Goal: Understand process/instructions

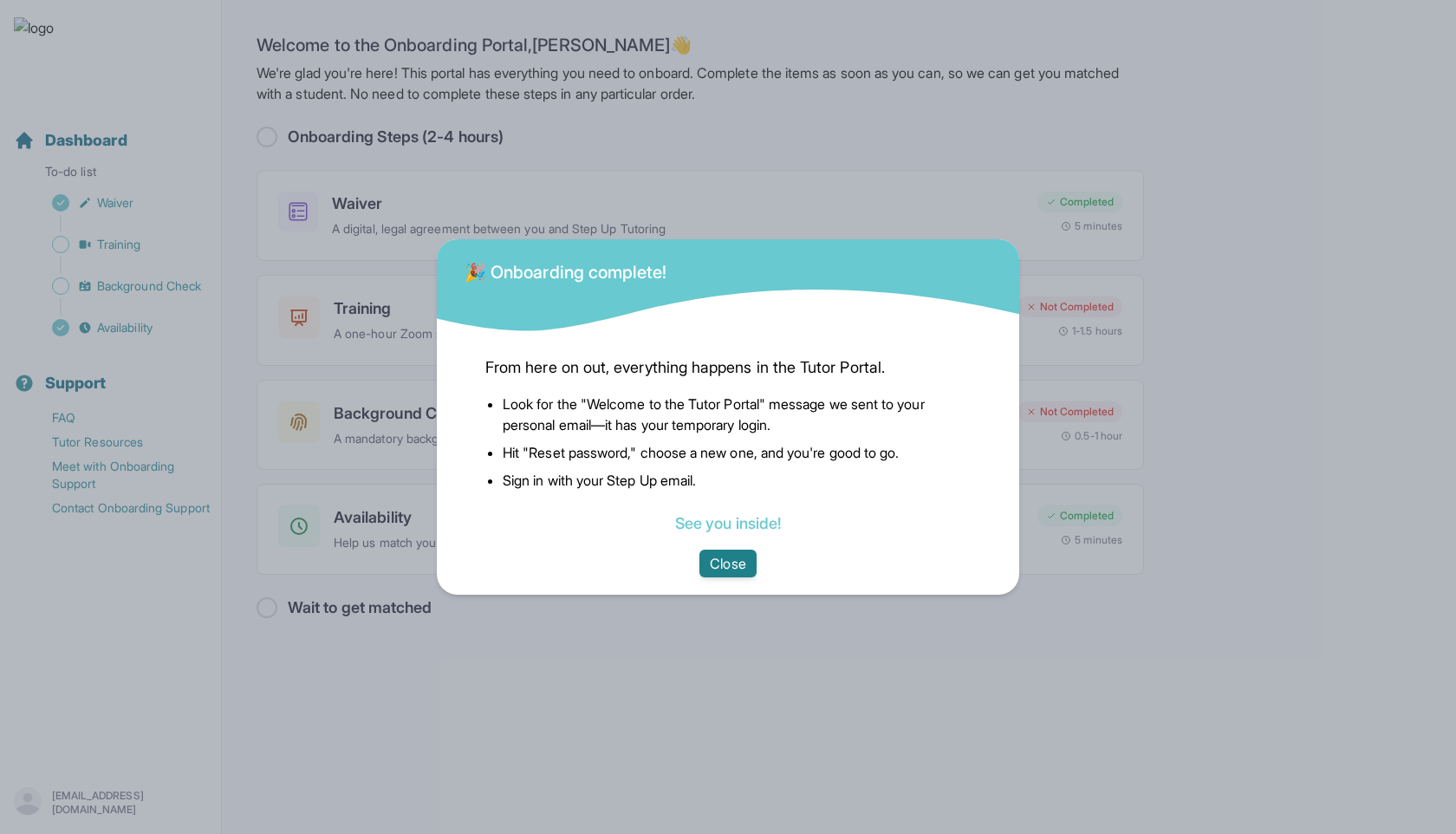
click at [729, 555] on button "Close" at bounding box center [727, 563] width 56 height 28
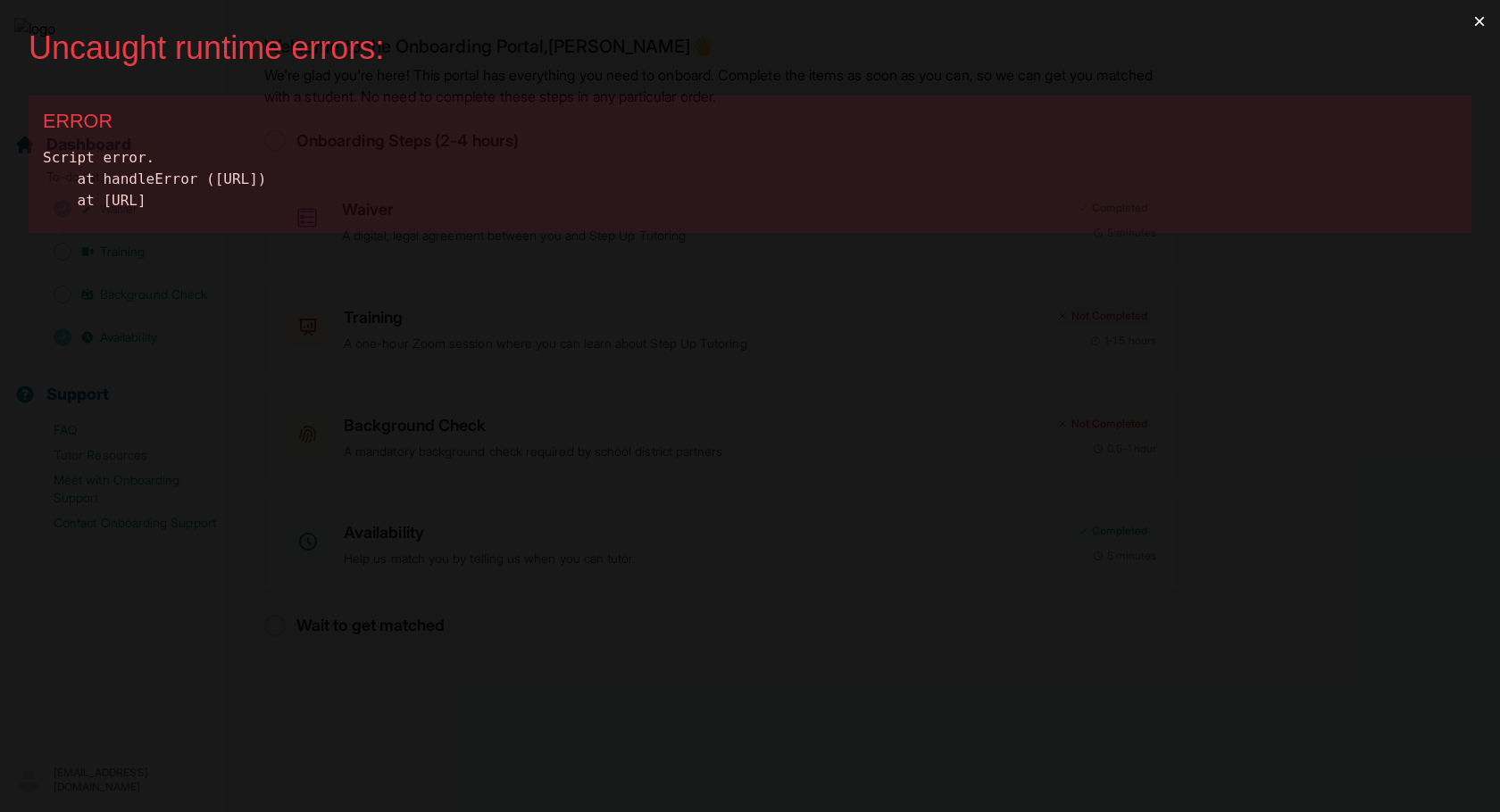
click at [1482, 26] on button "×" at bounding box center [1480, 21] width 41 height 43
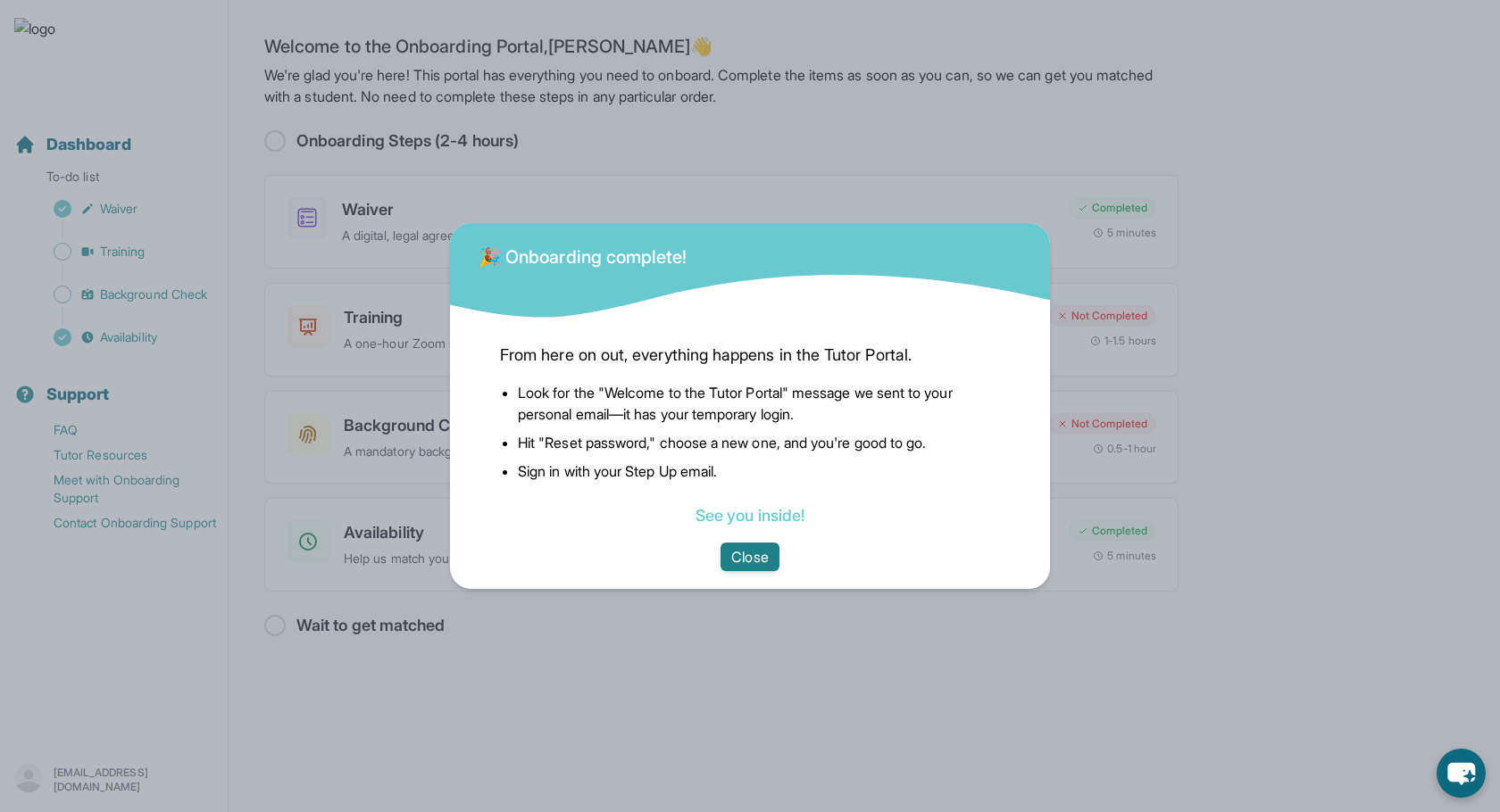
click at [738, 552] on button "Close" at bounding box center [749, 556] width 58 height 29
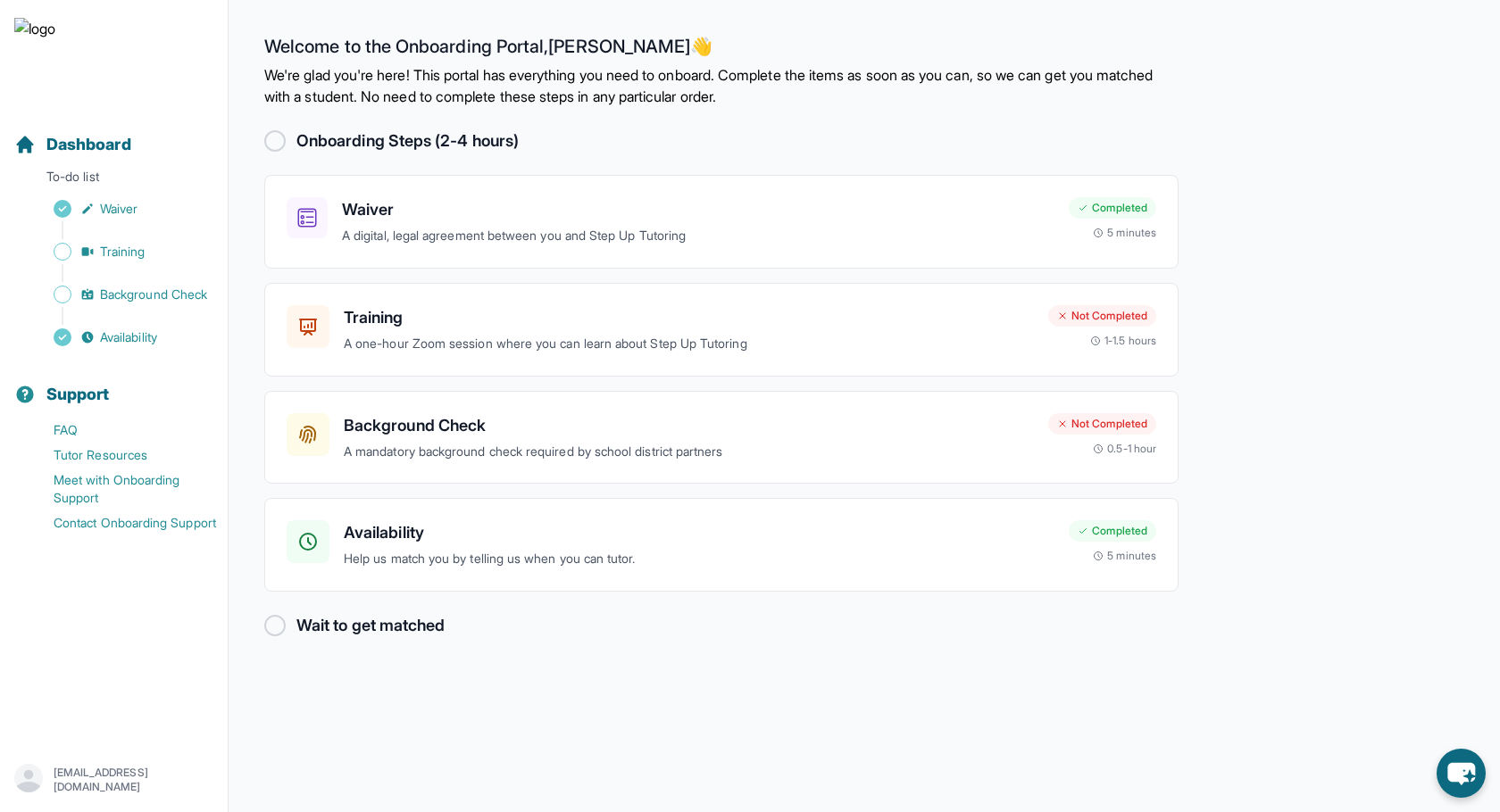
click at [690, 622] on div "Wait to get matched" at bounding box center [721, 625] width 915 height 25
click at [116, 254] on span "Training" at bounding box center [122, 251] width 46 height 18
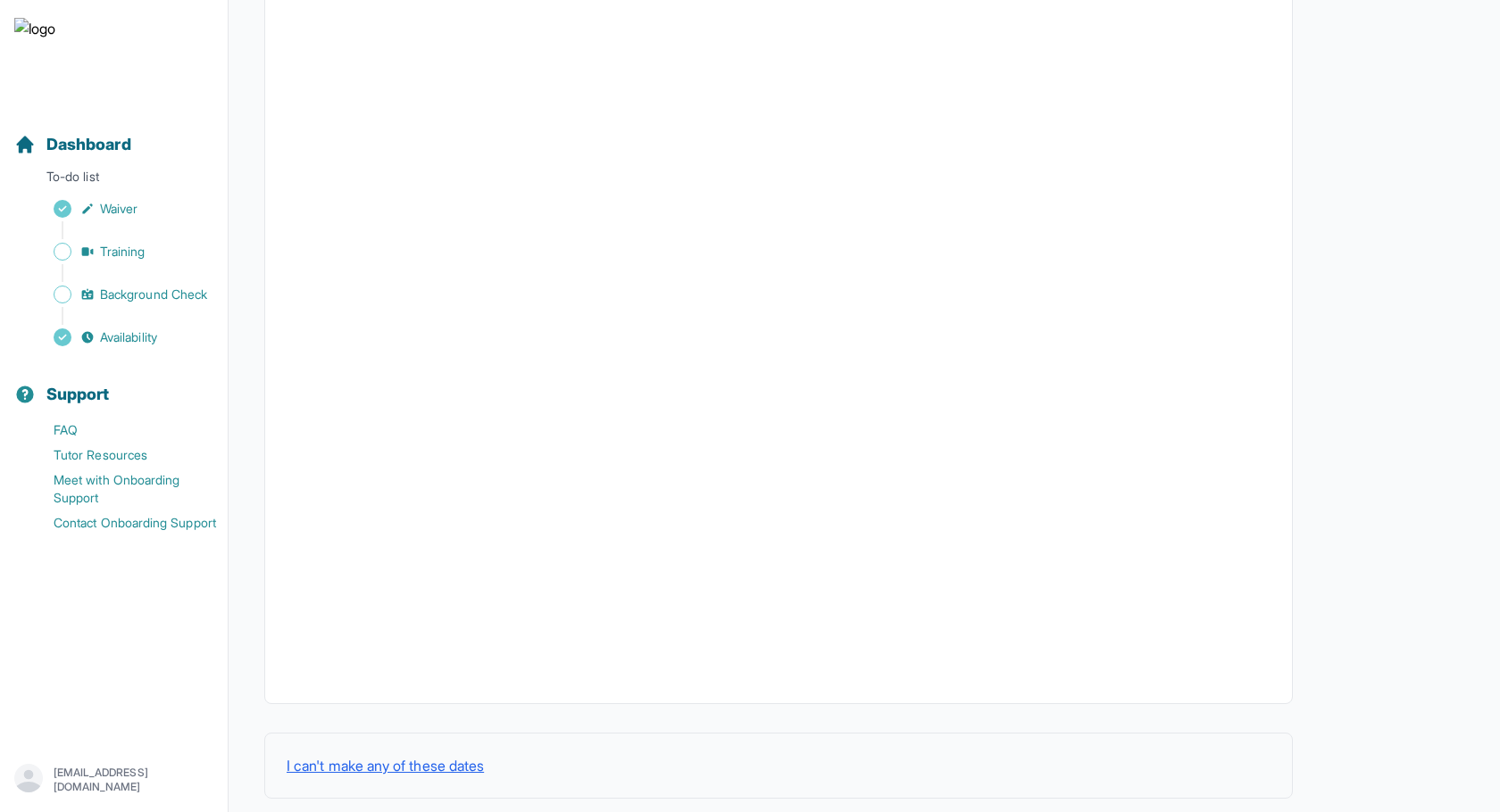
scroll to position [445, 0]
click at [415, 749] on button "I can't make any of these dates" at bounding box center [385, 743] width 197 height 21
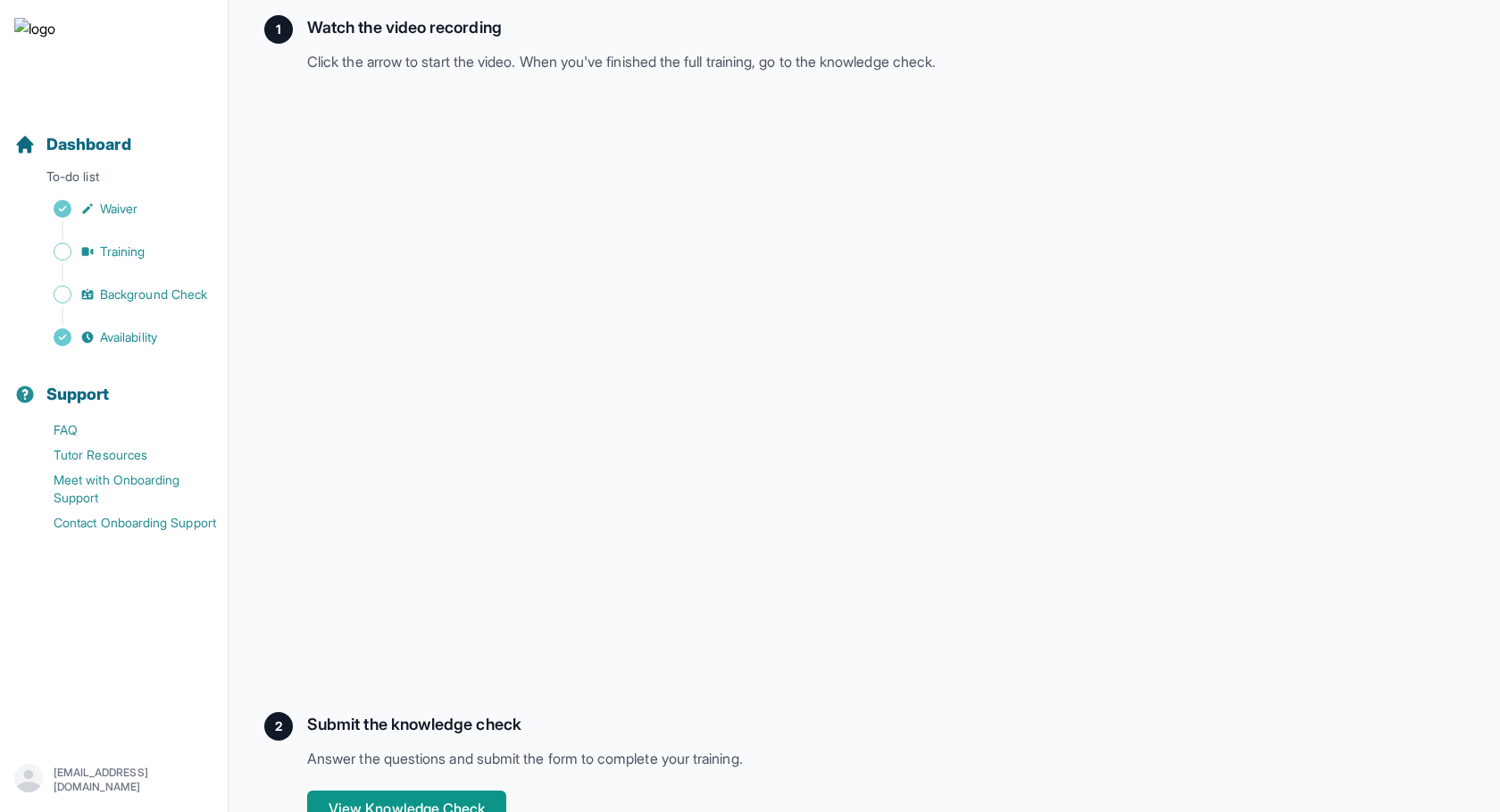
scroll to position [312, 0]
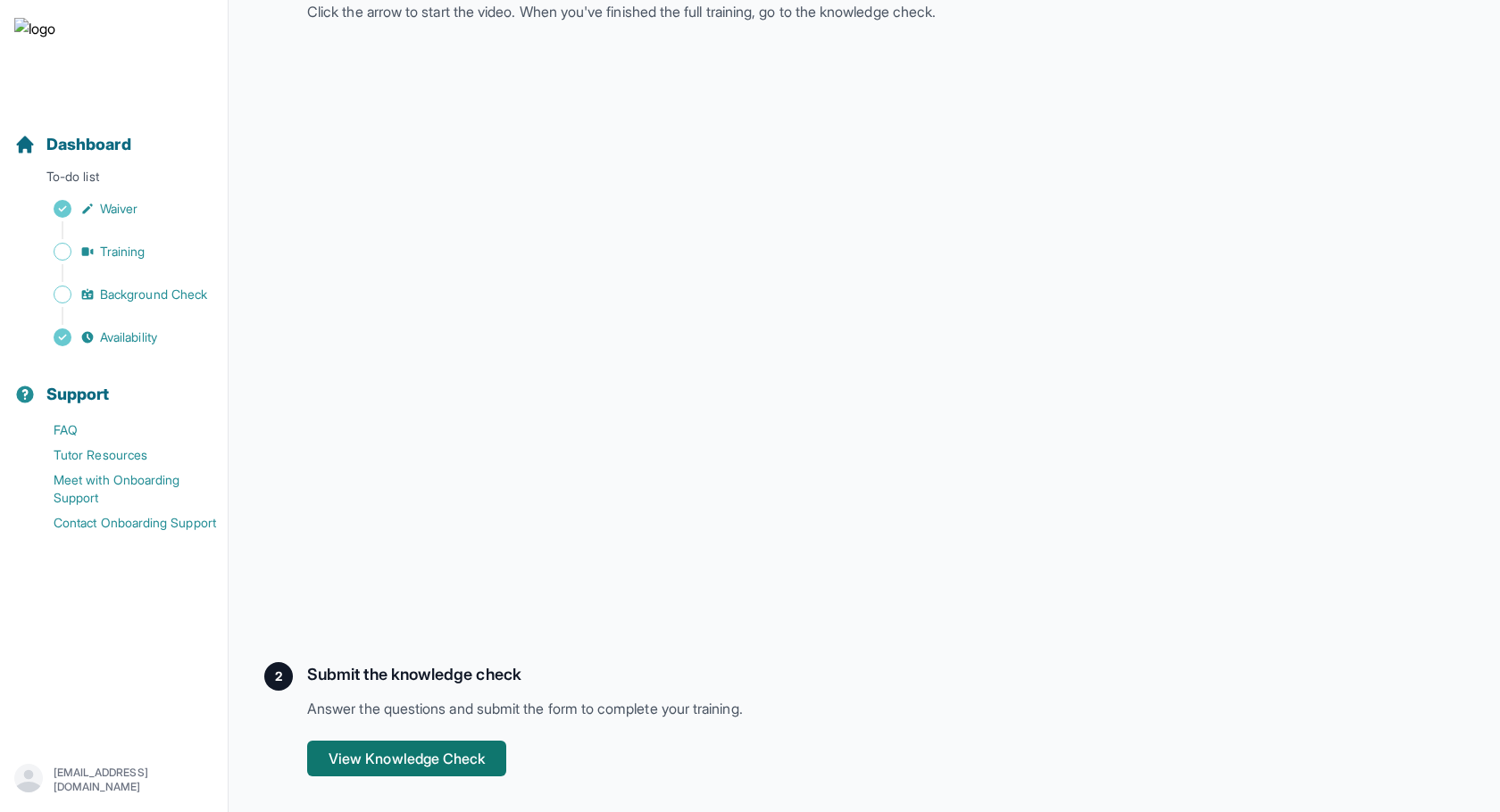
click at [384, 756] on button "View Knowledge Check" at bounding box center [407, 758] width 199 height 35
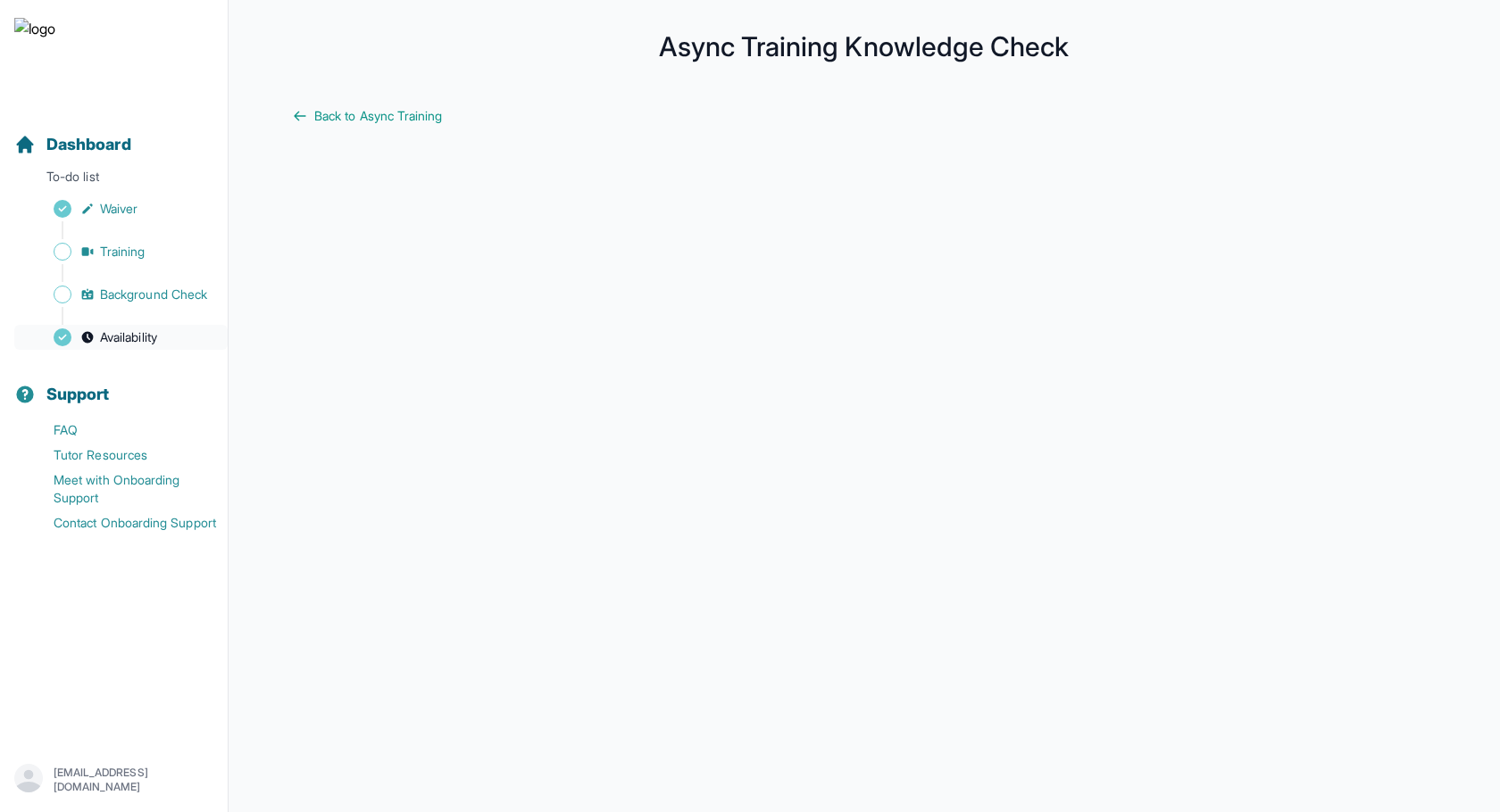
click at [164, 338] on link "Availability" at bounding box center [120, 337] width 213 height 25
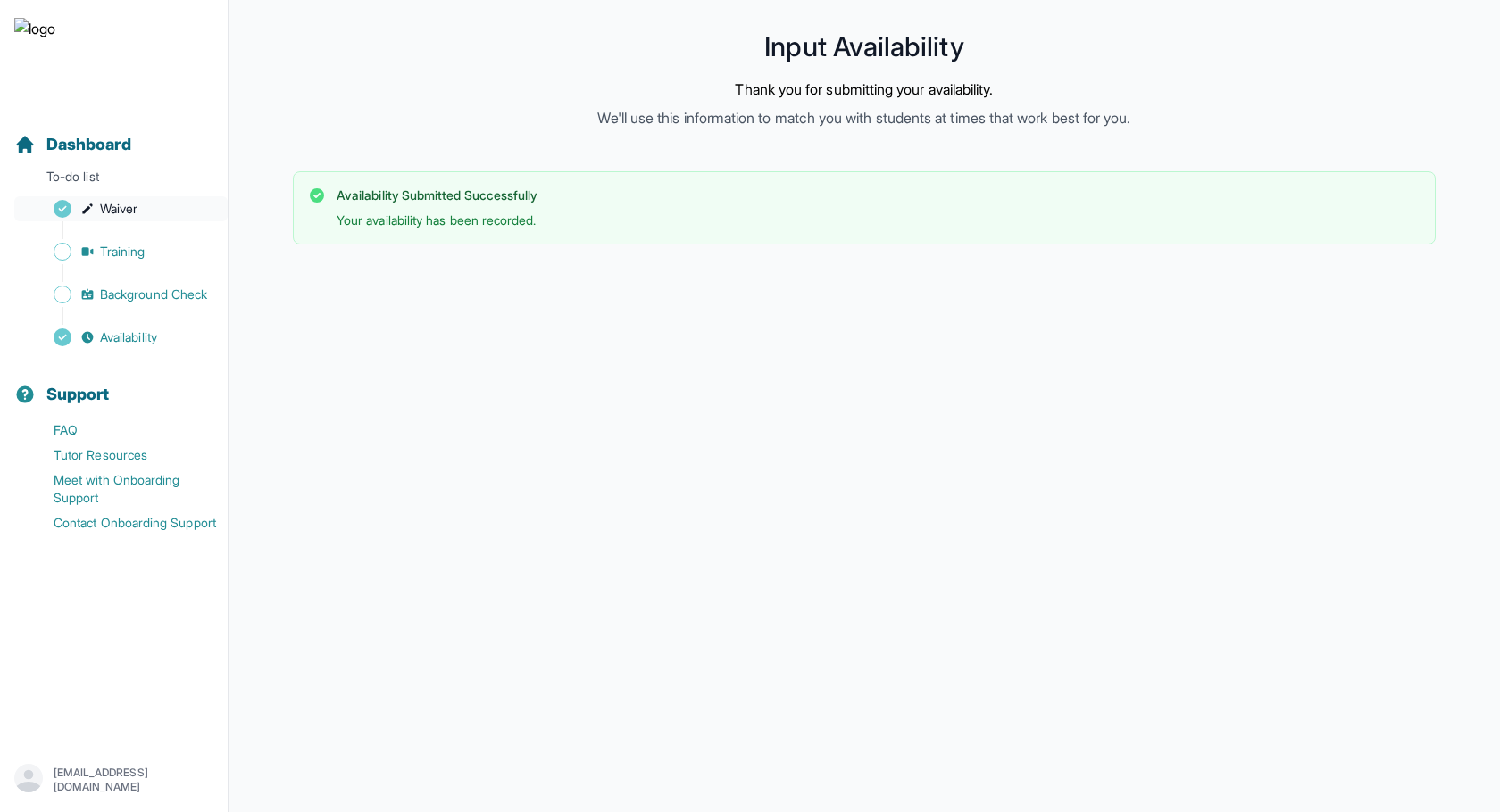
click at [148, 210] on link "Waiver" at bounding box center [120, 208] width 213 height 25
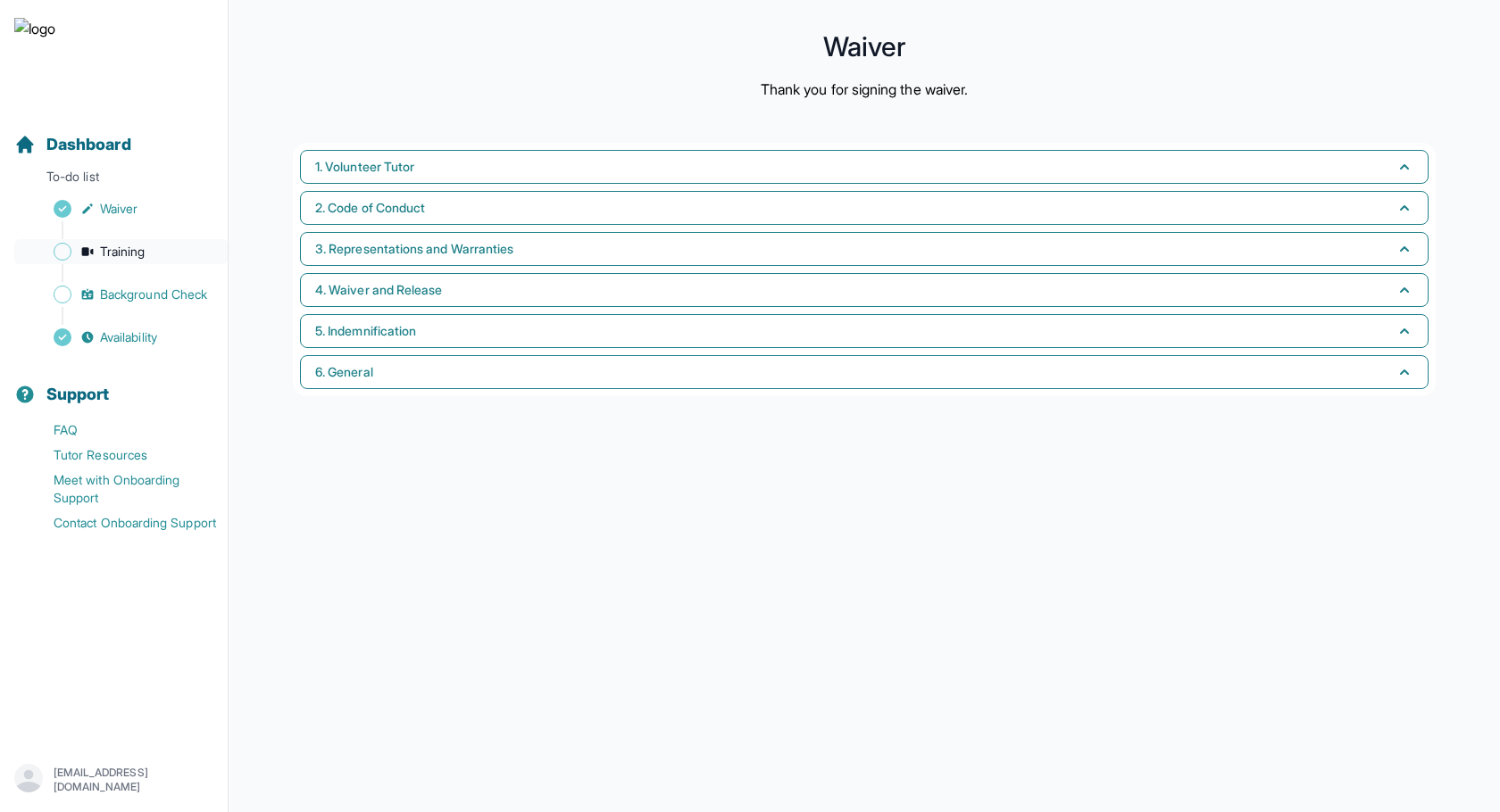
click at [150, 257] on link "Training" at bounding box center [120, 251] width 213 height 25
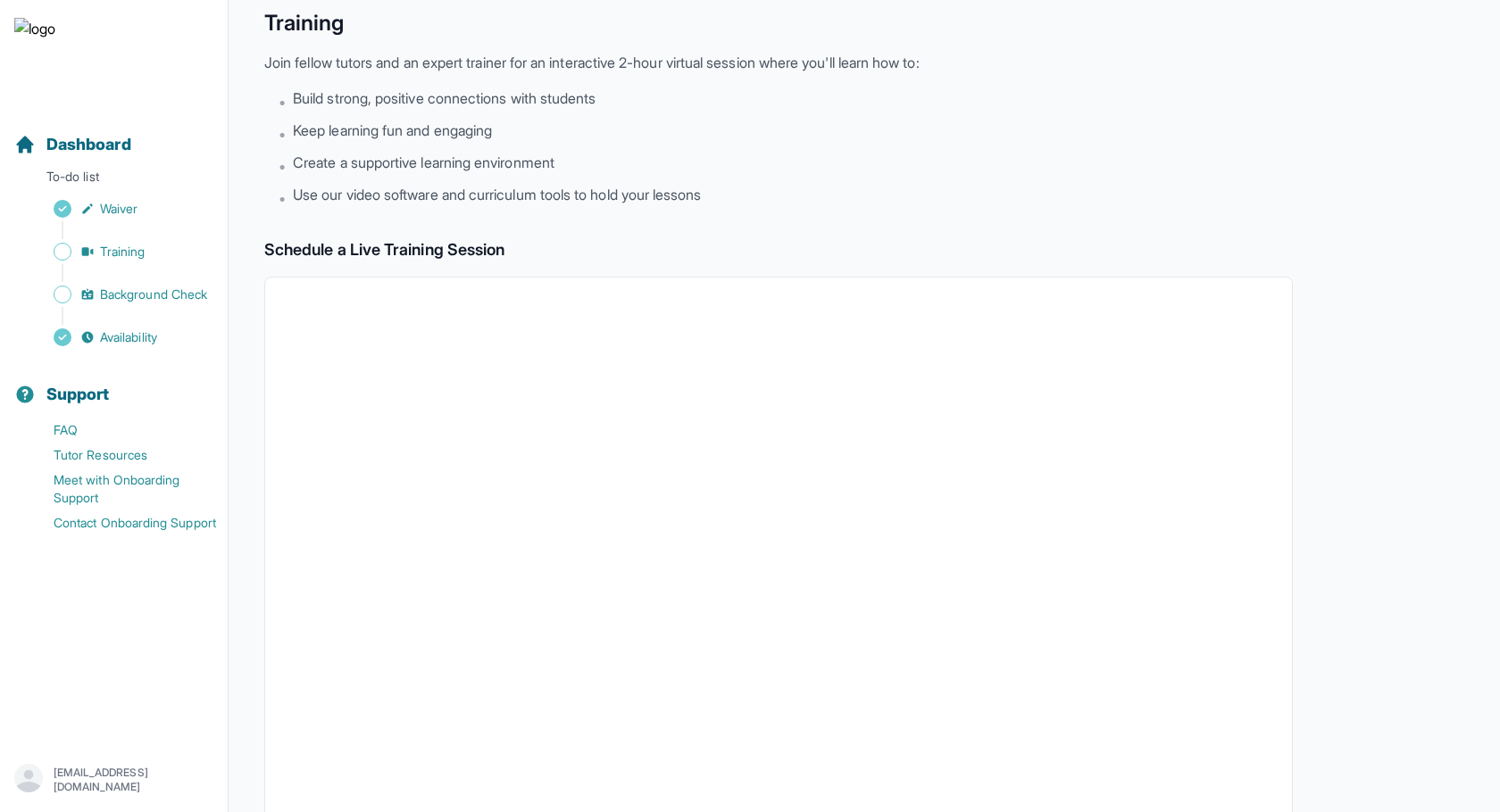
scroll to position [445, 0]
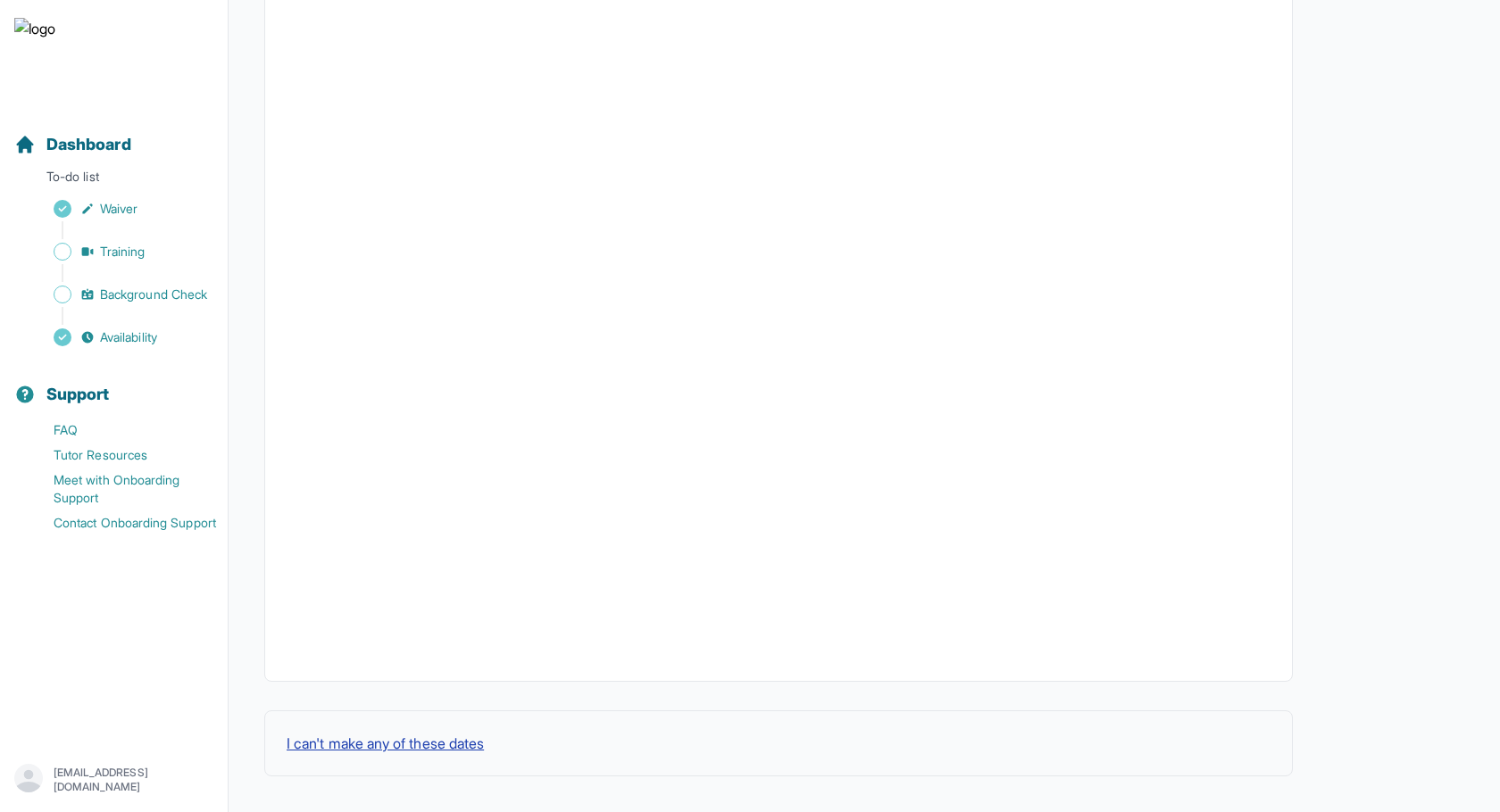
click at [431, 743] on button "I can't make any of these dates" at bounding box center [385, 743] width 197 height 21
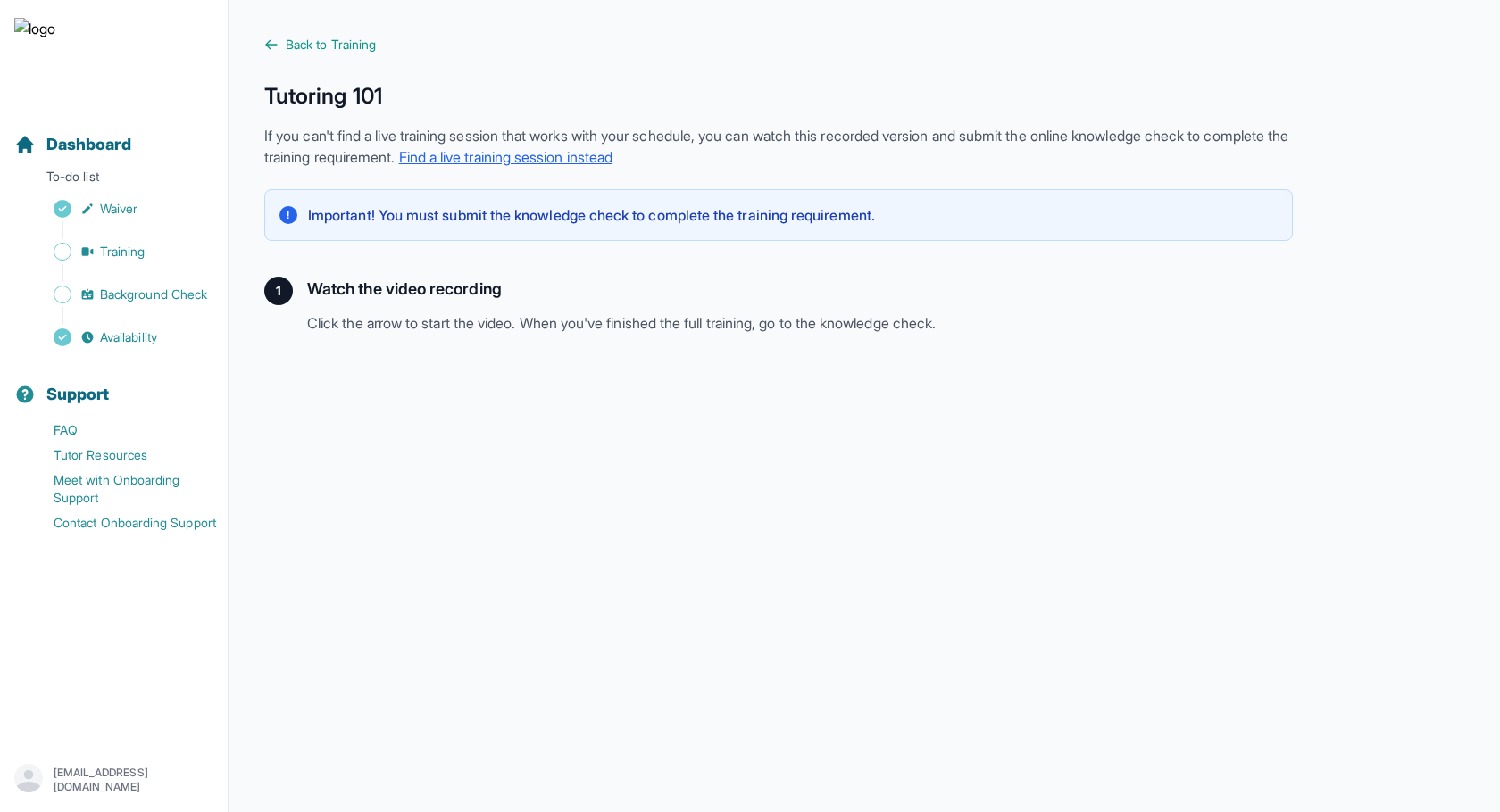
scroll to position [312, 0]
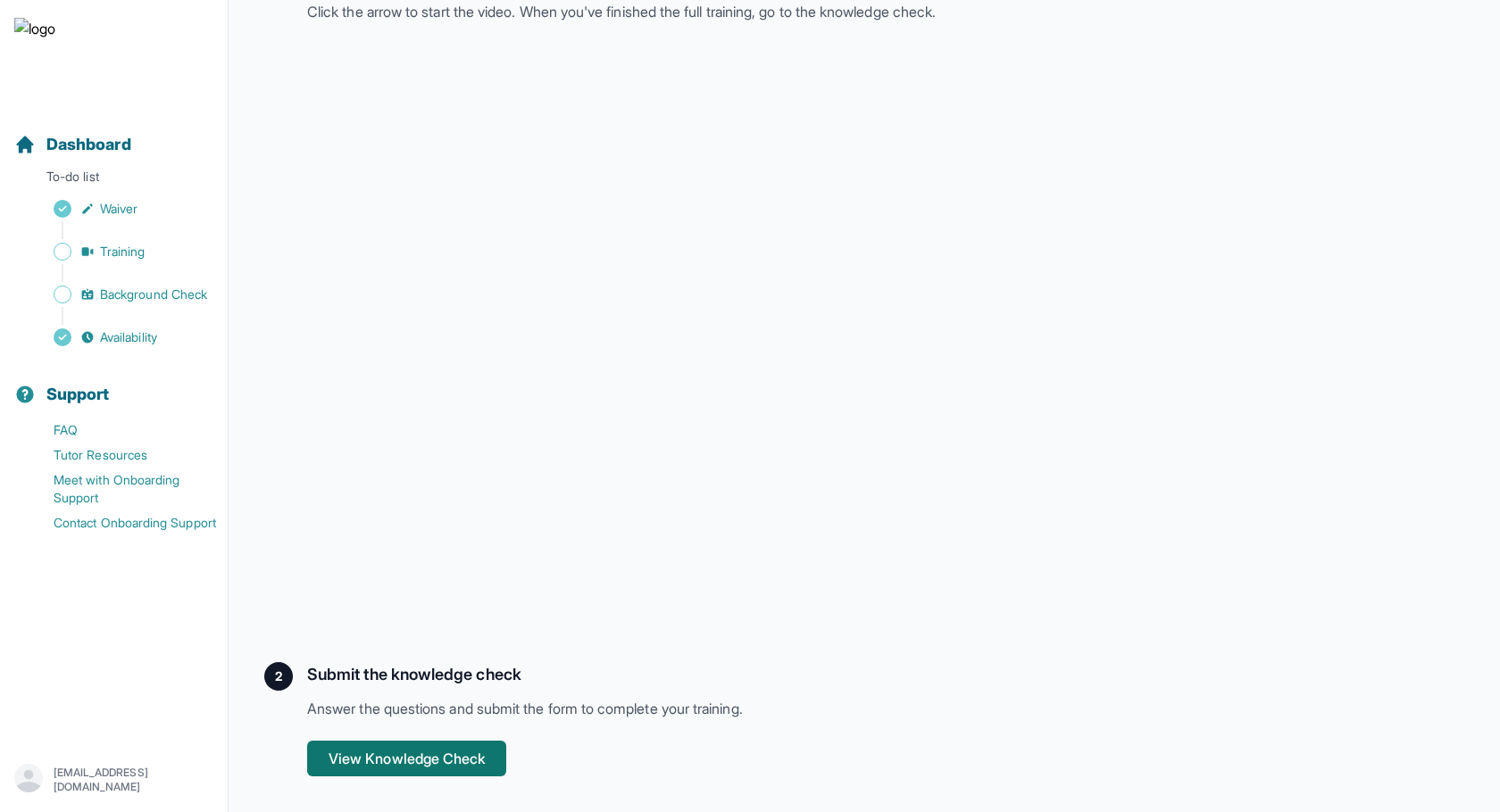
click at [382, 755] on button "View Knowledge Check" at bounding box center [407, 758] width 199 height 35
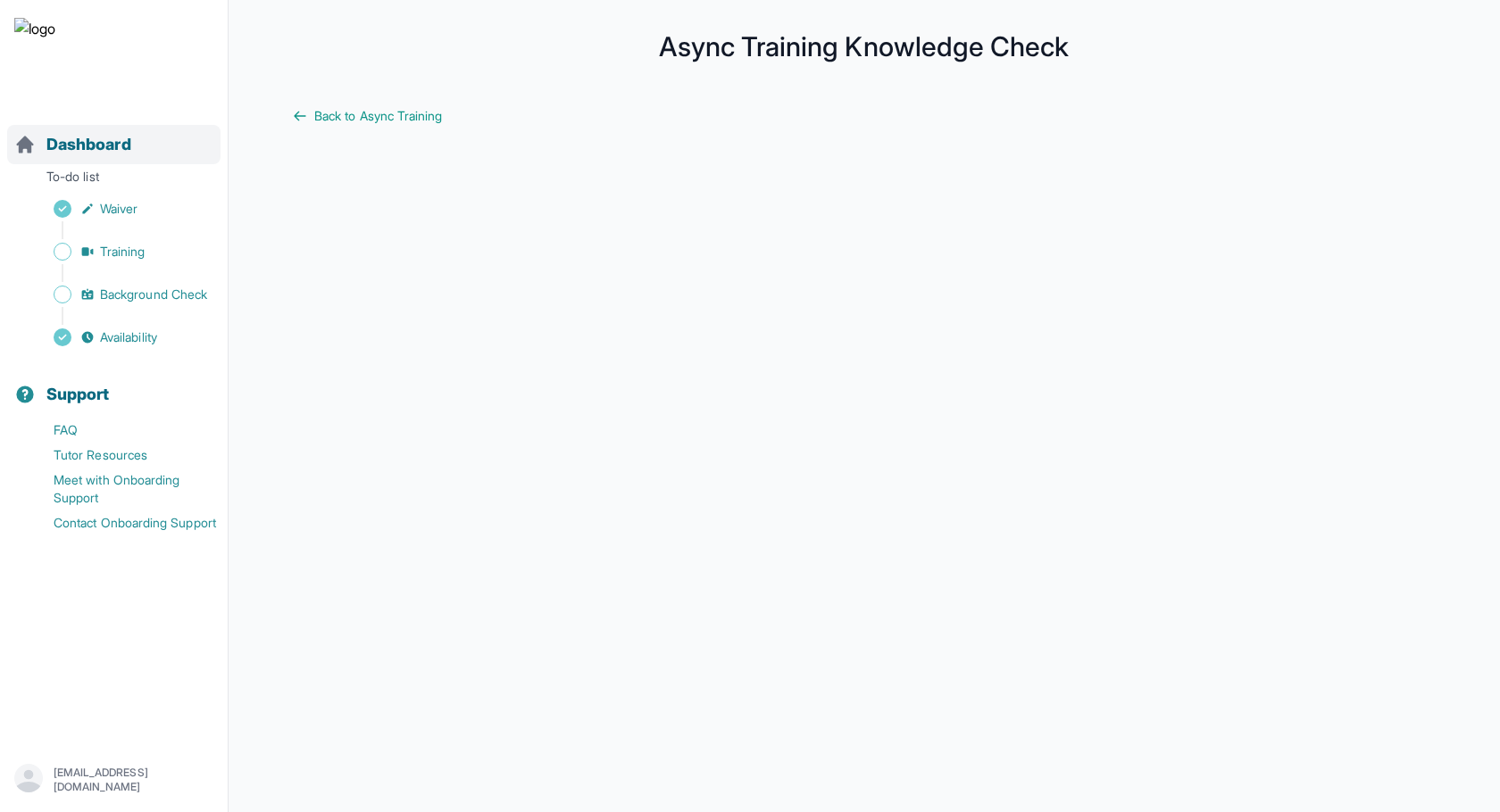
click at [138, 148] on div "Dashboard" at bounding box center [114, 144] width 213 height 39
click at [119, 146] on span "Dashboard" at bounding box center [88, 144] width 85 height 25
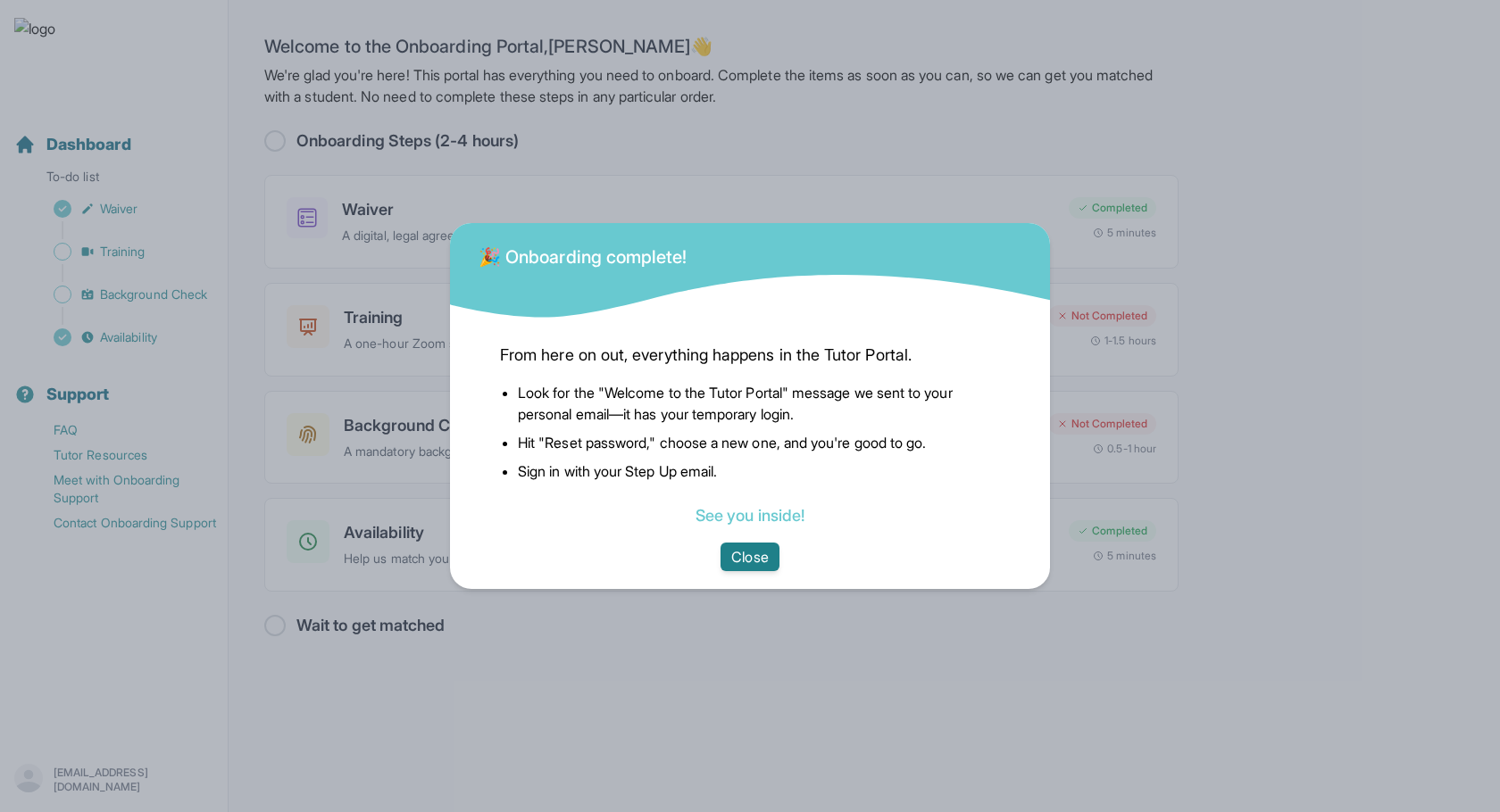
click at [743, 564] on button "Close" at bounding box center [749, 556] width 58 height 29
click at [764, 565] on button "Close" at bounding box center [749, 556] width 58 height 29
